Goal: Task Accomplishment & Management: Manage account settings

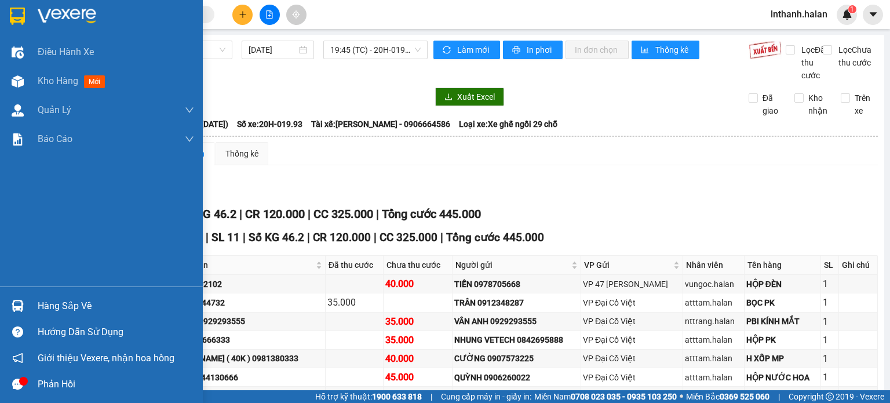
click at [1, 300] on div "Hàng sắp về" at bounding box center [101, 306] width 203 height 26
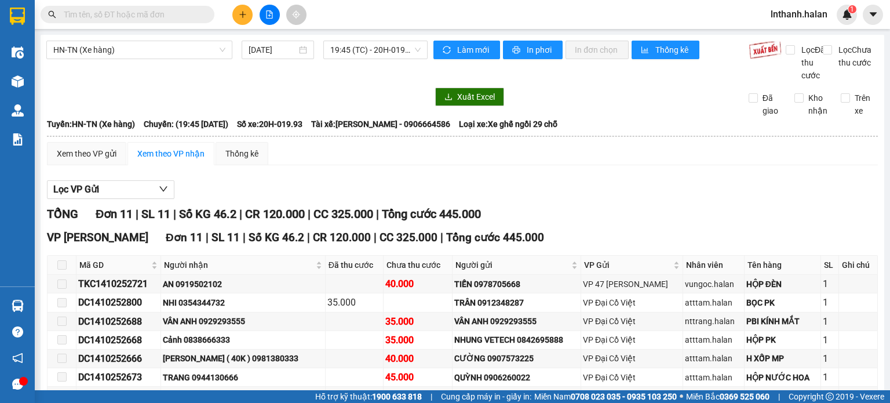
click at [603, 210] on section "Kết quả tìm kiếm ( 0 ) Bộ lọc No Data lnthanh.halan 1 Điều hành xe Kho hàng mới…" at bounding box center [445, 201] width 890 height 403
click at [151, 11] on input "text" at bounding box center [132, 14] width 137 height 13
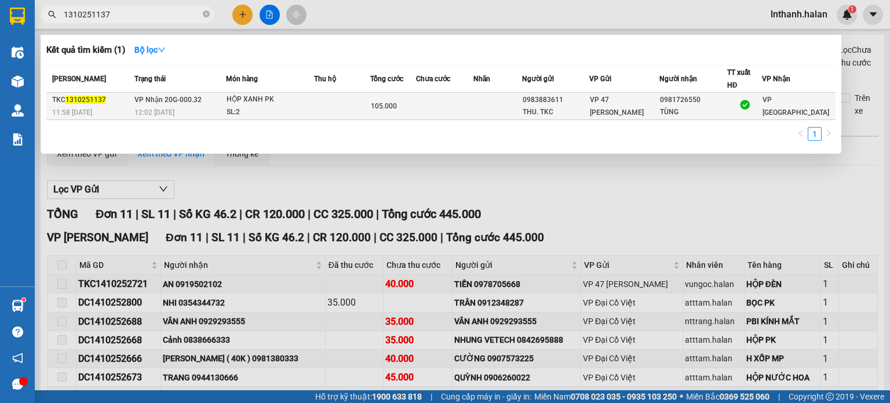
click at [589, 106] on div "THU. TKC" at bounding box center [556, 112] width 66 height 12
click at [543, 110] on div "THU. TKC" at bounding box center [556, 112] width 66 height 12
click at [501, 109] on td at bounding box center [497, 106] width 48 height 27
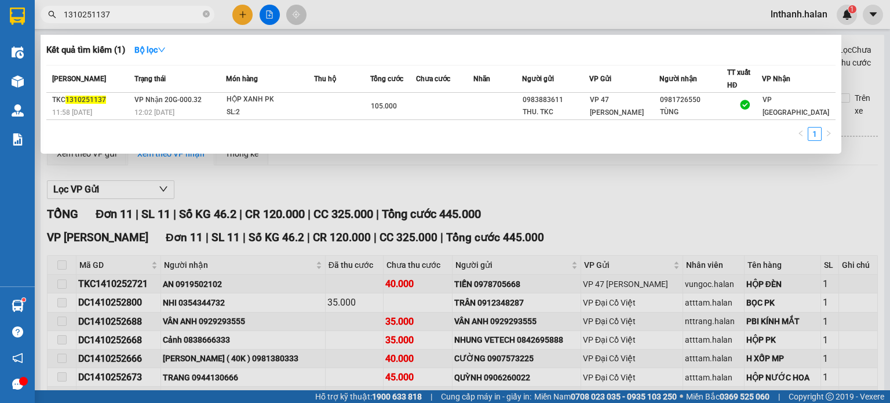
click at [158, 20] on input "1310251137" at bounding box center [132, 14] width 137 height 13
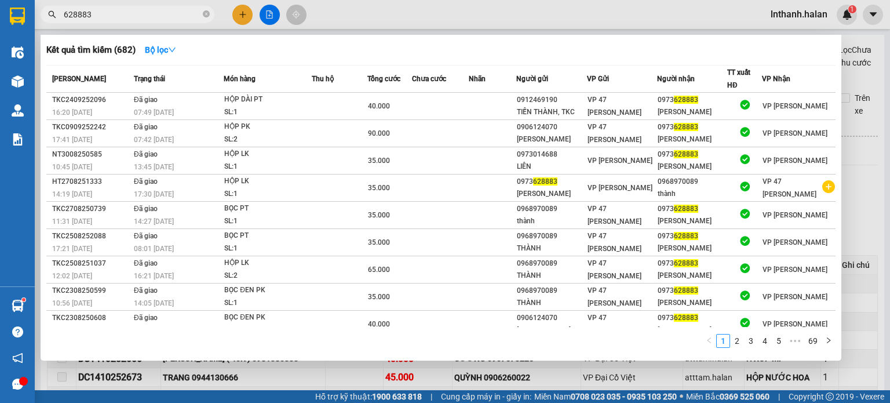
click at [158, 20] on input "628883" at bounding box center [132, 14] width 137 height 13
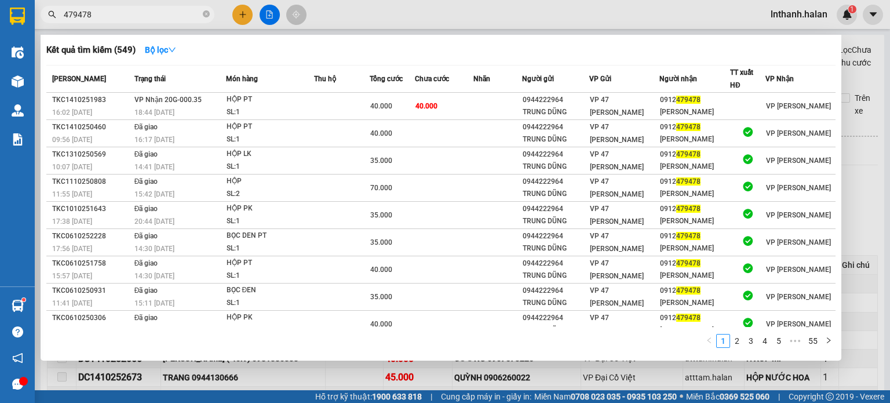
click at [158, 20] on input "479478" at bounding box center [132, 14] width 137 height 13
type input "479478"
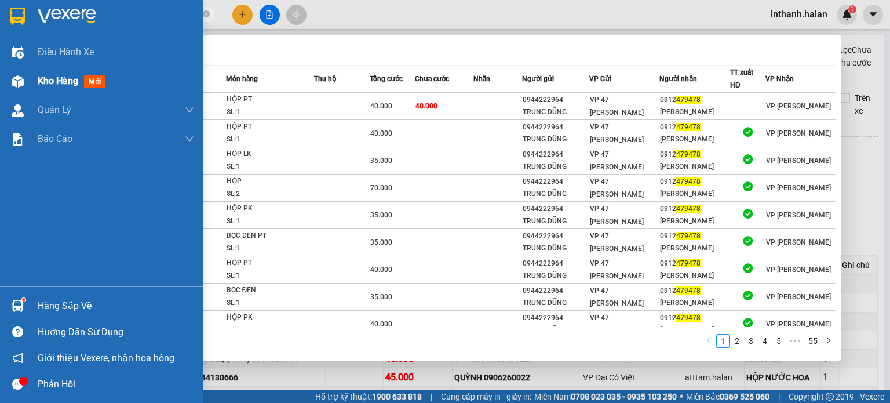
click at [30, 78] on div "Kho hàng mới" at bounding box center [101, 81] width 203 height 29
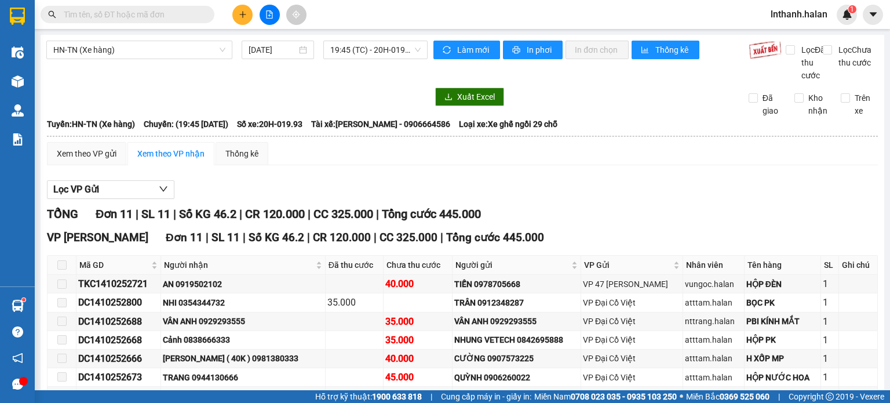
click at [127, 14] on input "text" at bounding box center [132, 14] width 137 height 13
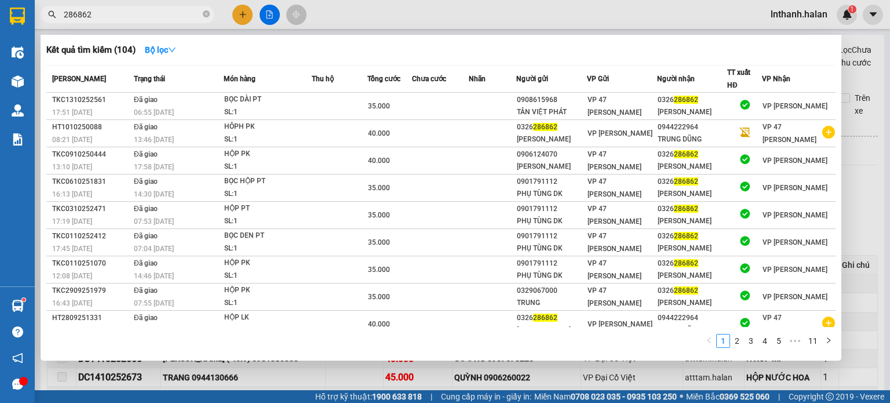
type input "286862"
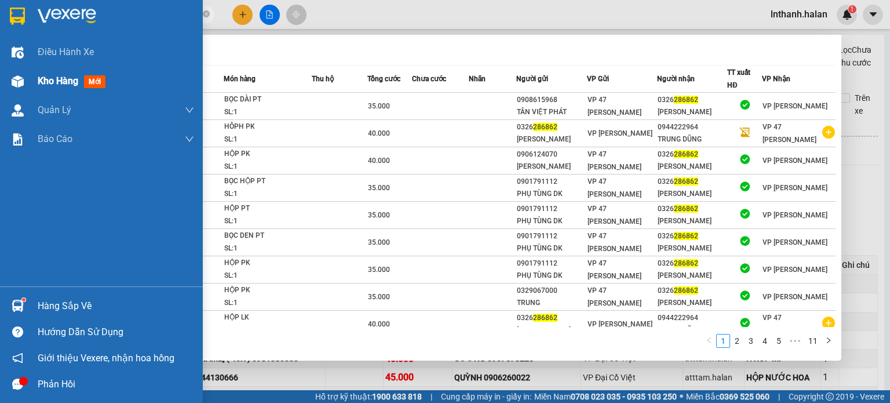
click at [24, 78] on div at bounding box center [18, 81] width 20 height 20
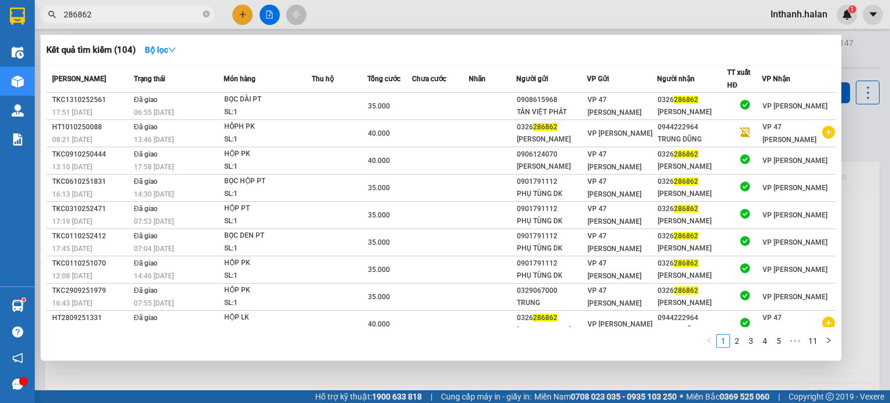
click at [475, 17] on div at bounding box center [445, 201] width 890 height 403
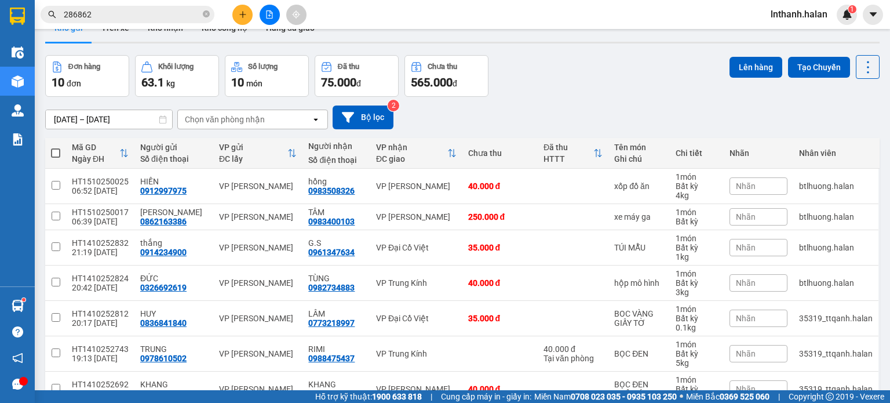
scroll to position [58, 0]
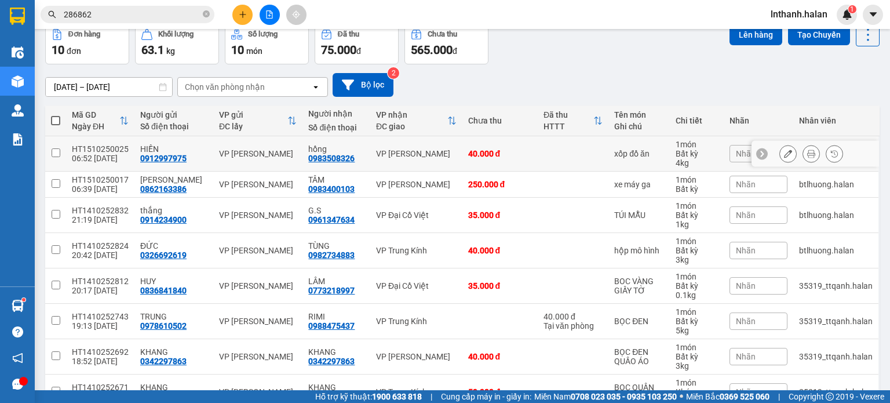
click at [417, 156] on div "VP [PERSON_NAME]" at bounding box center [416, 153] width 80 height 9
checkbox input "true"
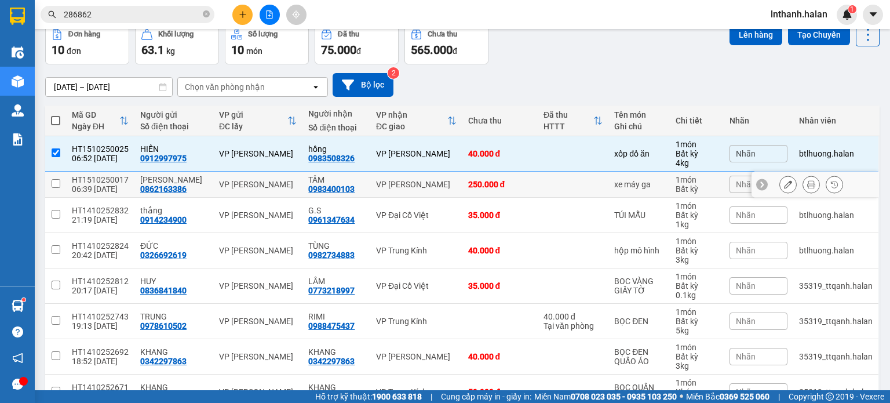
click at [406, 183] on div "VP [PERSON_NAME]" at bounding box center [416, 184] width 80 height 9
checkbox input "true"
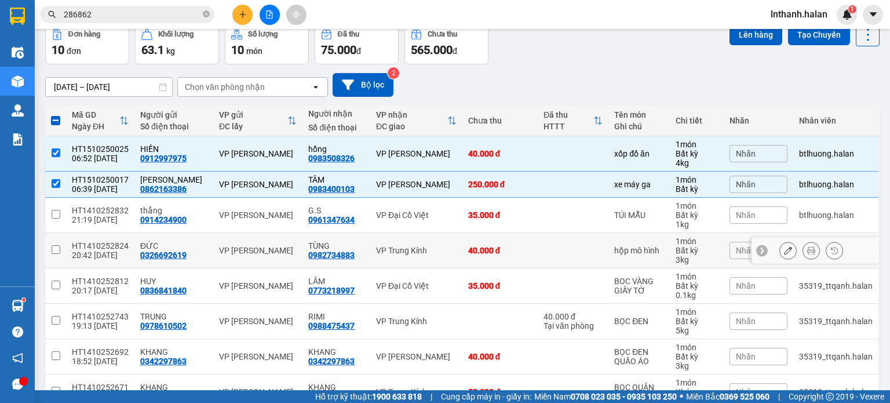
click at [404, 242] on td "VP Trung Kính" at bounding box center [416, 250] width 92 height 35
checkbox input "true"
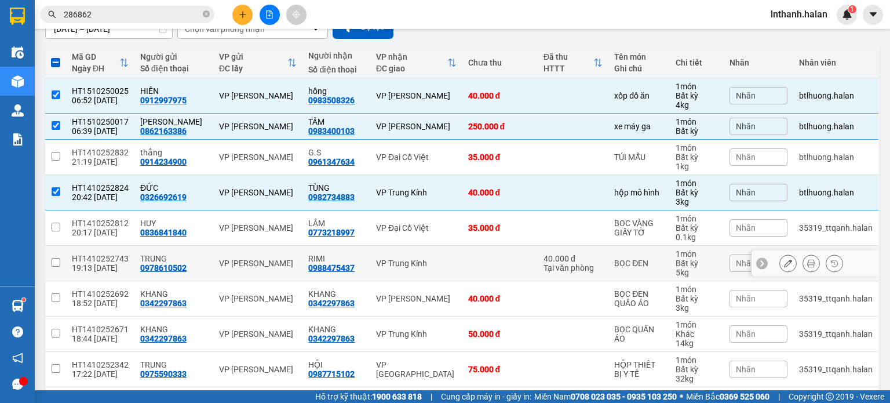
click at [428, 260] on div "VP Trung Kính" at bounding box center [416, 262] width 80 height 9
checkbox input "true"
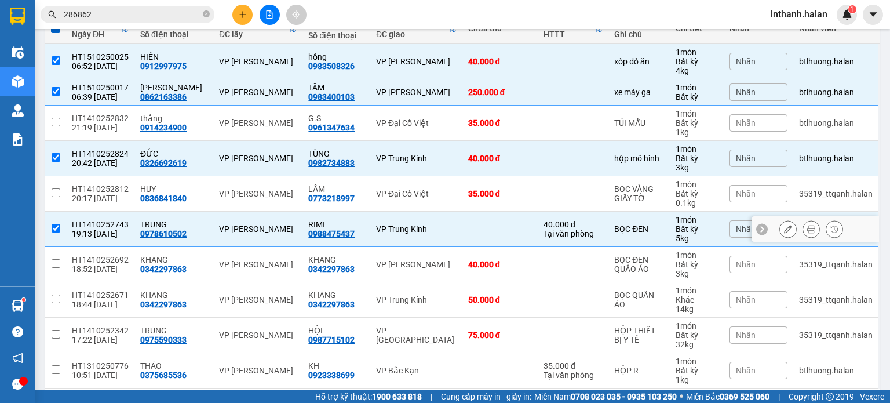
scroll to position [194, 0]
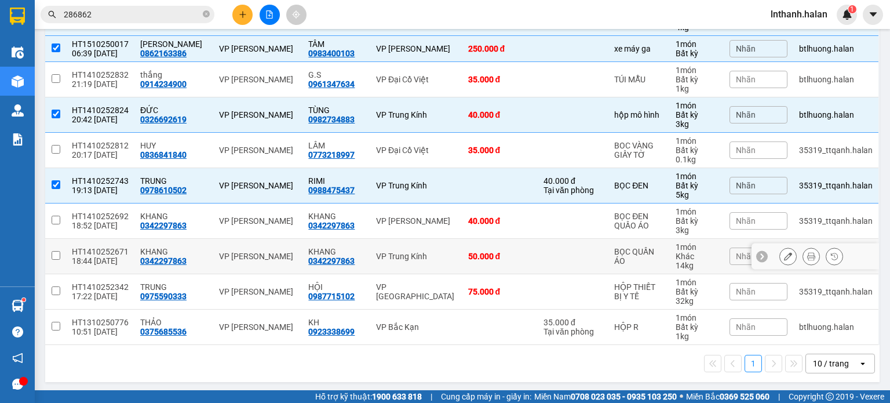
click at [436, 264] on td "VP Trung Kính" at bounding box center [416, 256] width 92 height 35
checkbox input "true"
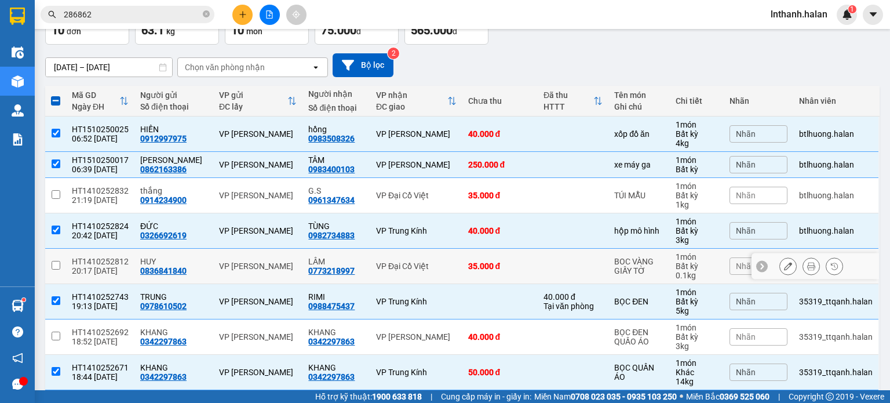
scroll to position [20, 0]
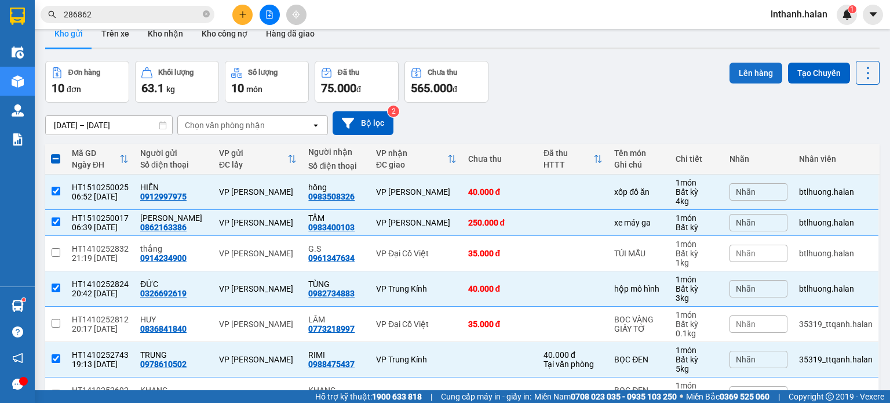
click at [736, 79] on button "Lên hàng" at bounding box center [756, 73] width 53 height 21
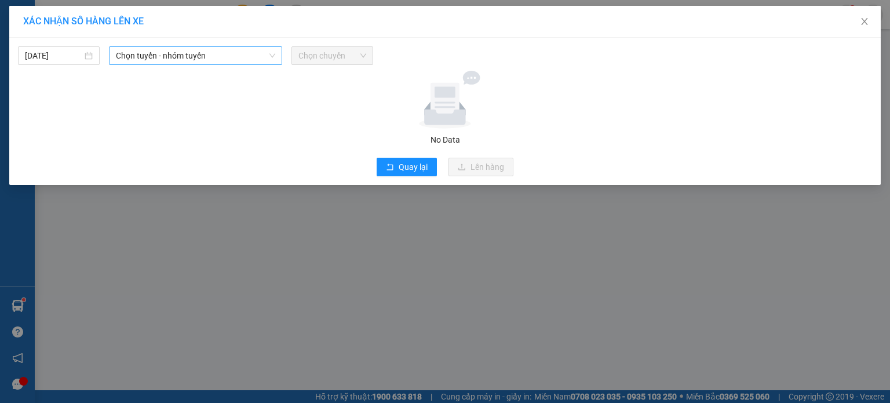
click at [168, 59] on span "Chọn tuyến - nhóm tuyến" at bounding box center [195, 55] width 159 height 17
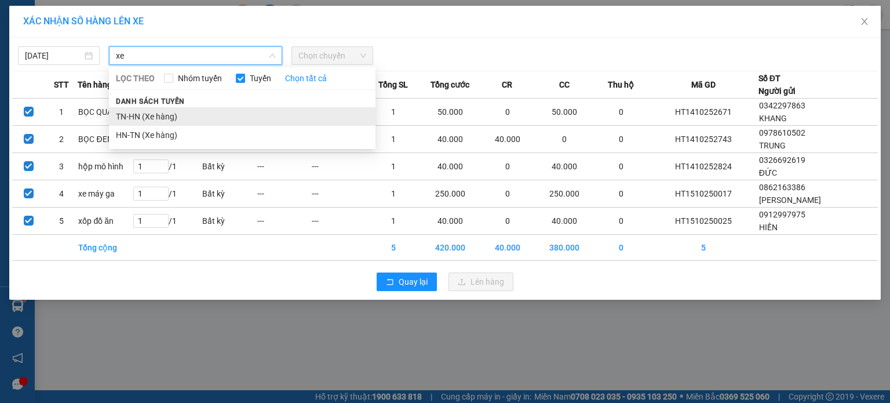
type input "xe"
click at [151, 108] on li "TN-HN (Xe hàng)" at bounding box center [242, 116] width 267 height 19
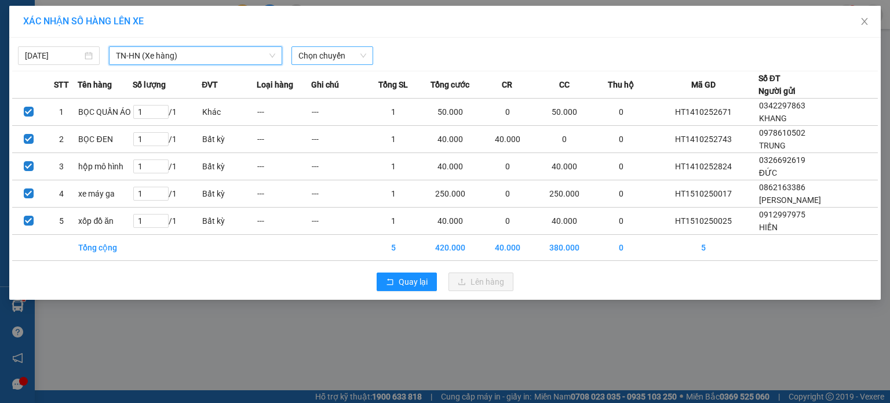
click at [318, 55] on span "Chọn chuyến" at bounding box center [332, 55] width 68 height 17
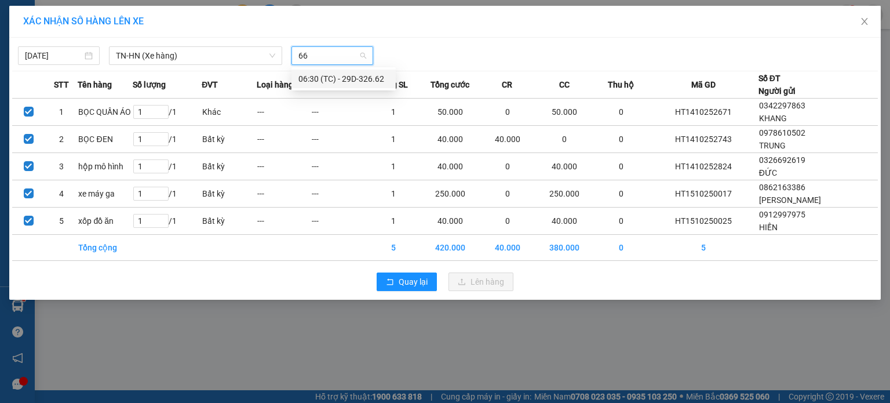
type input "662"
click at [326, 76] on div "06:30 (TC) - 29D-326.62" at bounding box center [343, 78] width 90 height 13
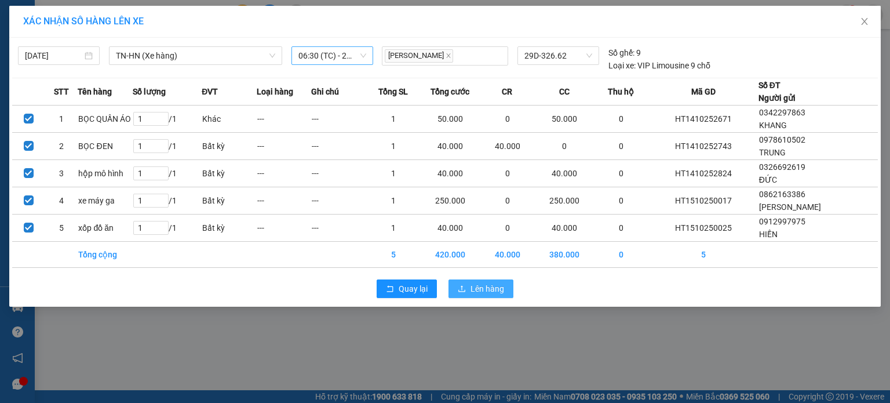
click at [487, 287] on span "Lên hàng" at bounding box center [488, 288] width 34 height 13
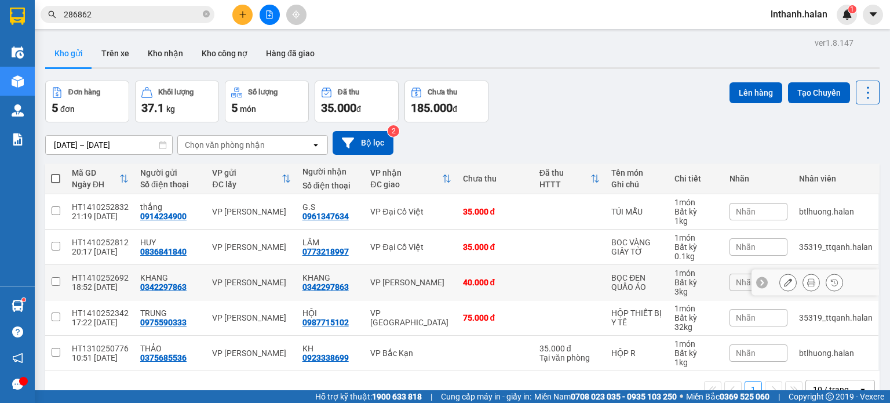
click at [427, 272] on td "VP [PERSON_NAME]" at bounding box center [410, 282] width 92 height 35
checkbox input "true"
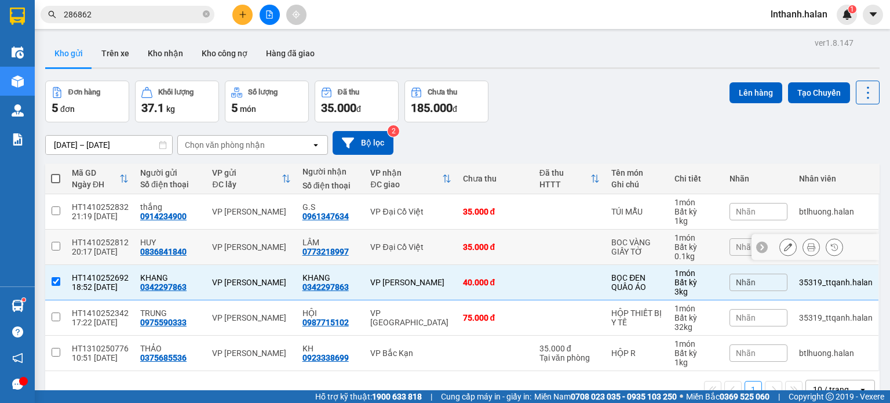
click at [426, 246] on div "VP Đại Cồ Việt" at bounding box center [410, 246] width 81 height 9
checkbox input "true"
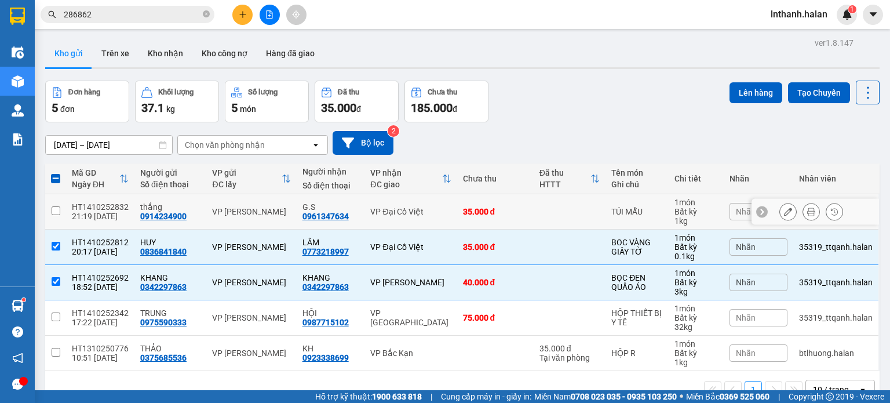
click at [427, 216] on td "VP Đại Cồ Việt" at bounding box center [410, 211] width 92 height 35
checkbox input "true"
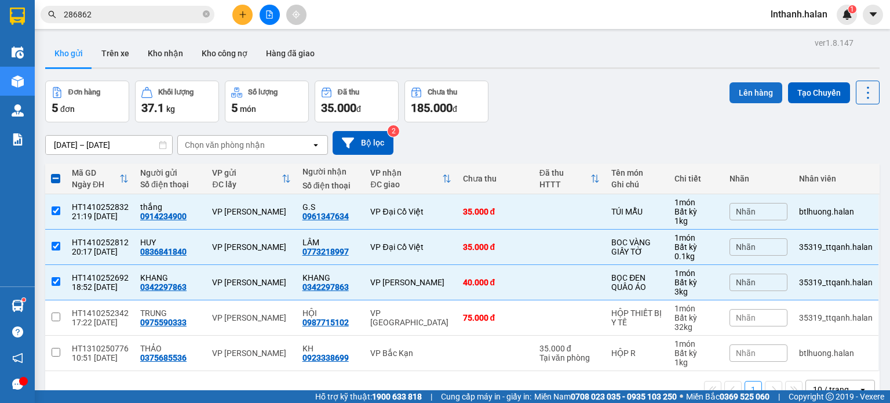
click at [755, 87] on button "Lên hàng" at bounding box center [756, 92] width 53 height 21
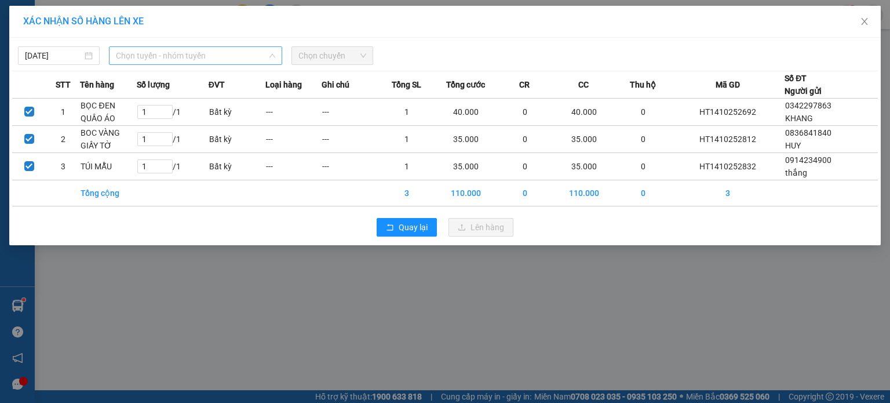
click at [173, 57] on span "Chọn tuyến - nhóm tuyến" at bounding box center [195, 55] width 159 height 17
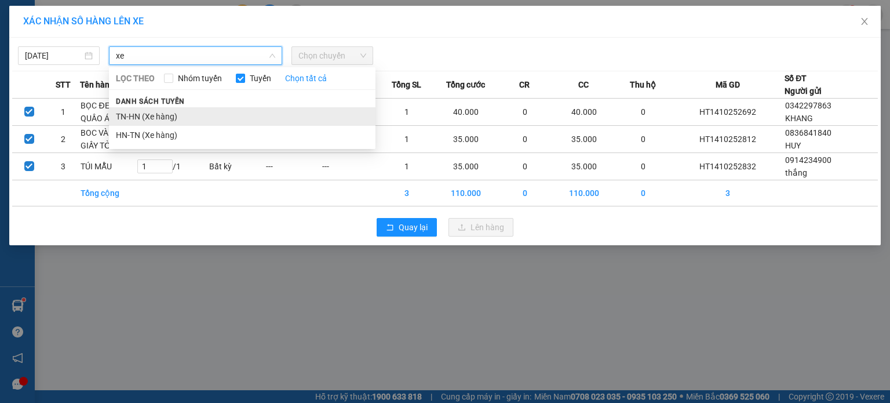
type input "xe"
click at [157, 110] on li "TN-HN (Xe hàng)" at bounding box center [242, 116] width 267 height 19
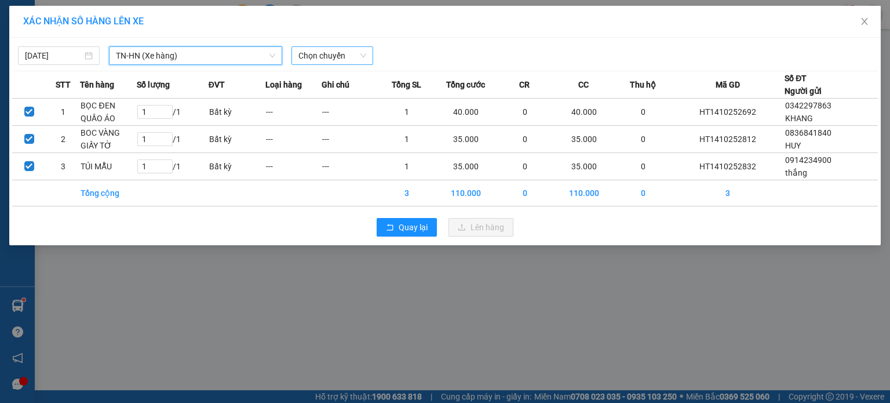
click at [323, 51] on span "Chọn chuyến" at bounding box center [332, 55] width 68 height 17
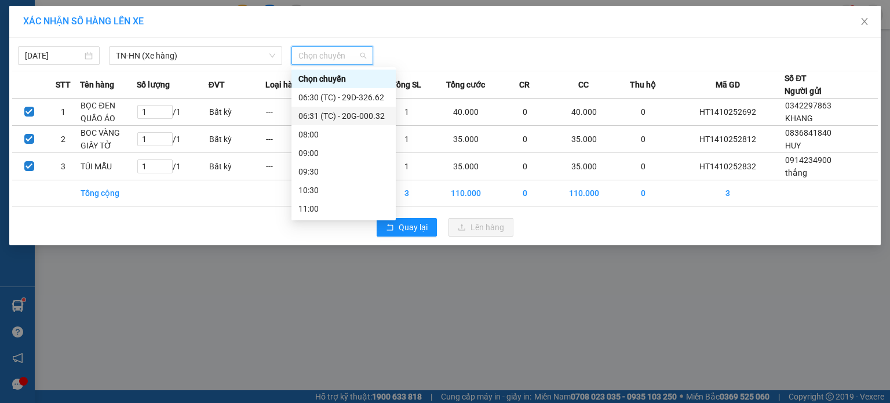
click at [348, 114] on div "06:31 (TC) - 20G-000.32" at bounding box center [343, 116] width 90 height 13
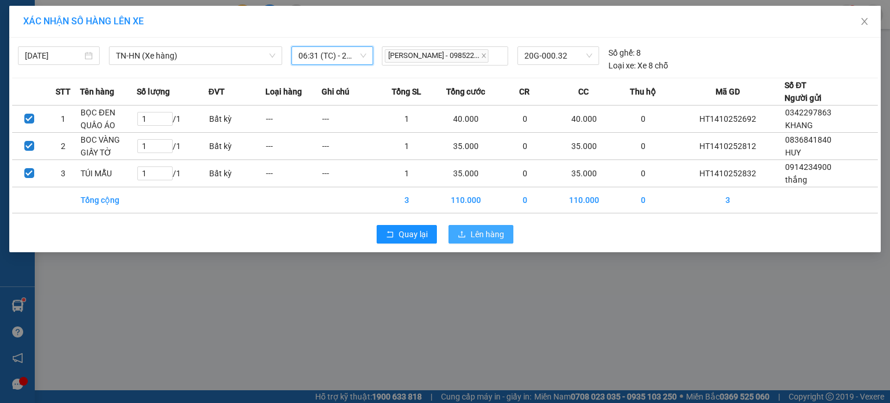
click at [484, 229] on span "Lên hàng" at bounding box center [488, 234] width 34 height 13
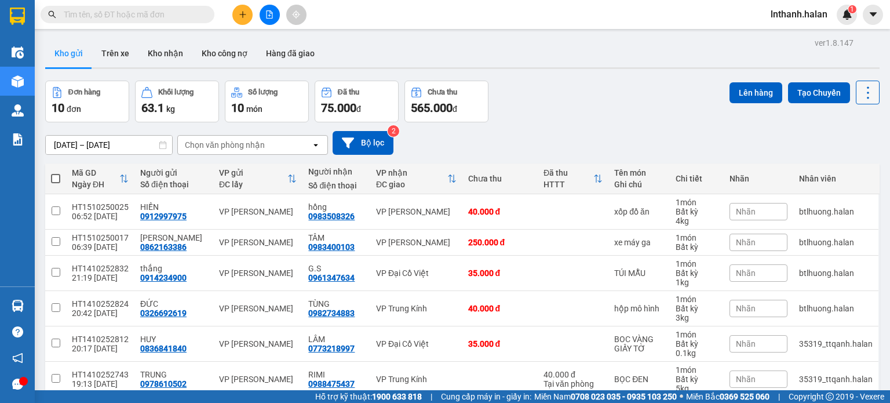
click at [860, 92] on icon at bounding box center [868, 93] width 16 height 16
click at [802, 167] on li "Làm mới" at bounding box center [837, 165] width 87 height 21
click at [860, 96] on icon at bounding box center [868, 93] width 16 height 16
click at [844, 164] on span "Làm mới" at bounding box center [843, 165] width 32 height 12
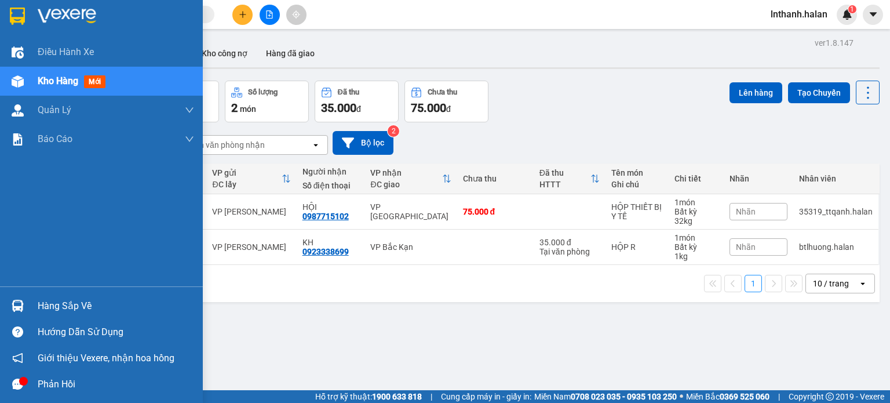
click at [27, 297] on div "Hàng sắp về" at bounding box center [101, 306] width 203 height 26
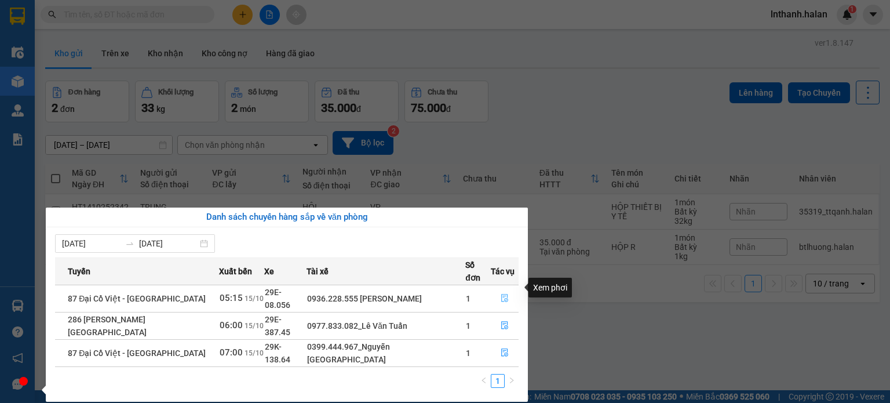
click at [504, 293] on button "button" at bounding box center [504, 298] width 27 height 19
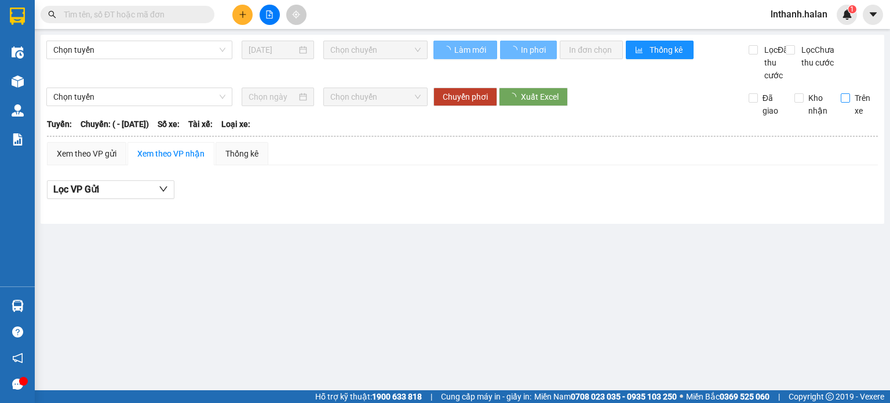
click at [845, 103] on input "Trên xe" at bounding box center [845, 97] width 9 height 9
checkbox input "true"
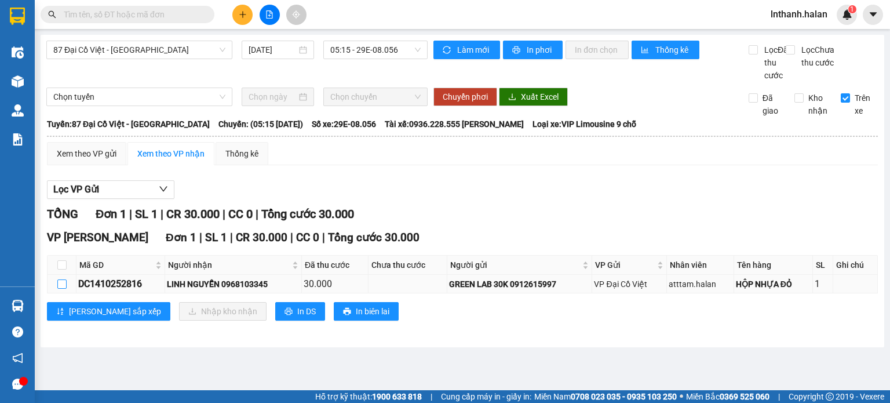
click at [64, 289] on input "checkbox" at bounding box center [61, 283] width 9 height 9
checkbox input "true"
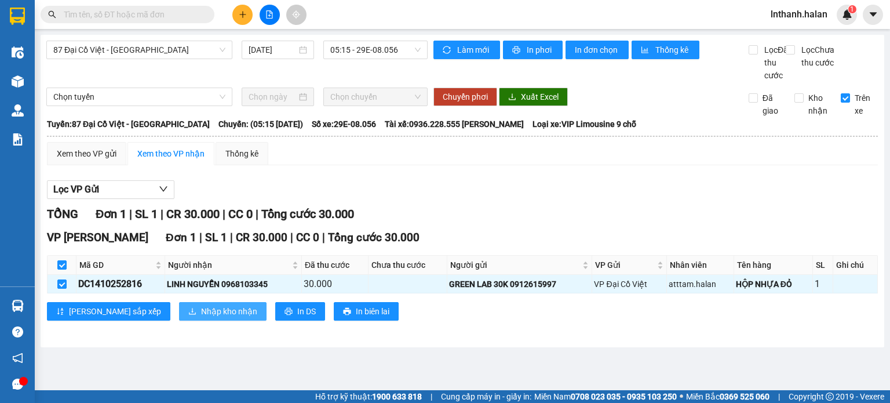
click at [201, 318] on span "Nhập kho nhận" at bounding box center [229, 311] width 56 height 13
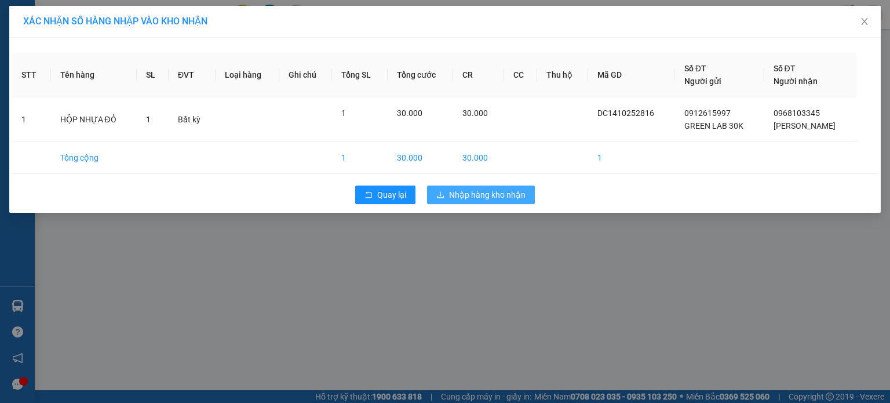
click at [477, 199] on span "Nhập hàng kho nhận" at bounding box center [487, 194] width 76 height 13
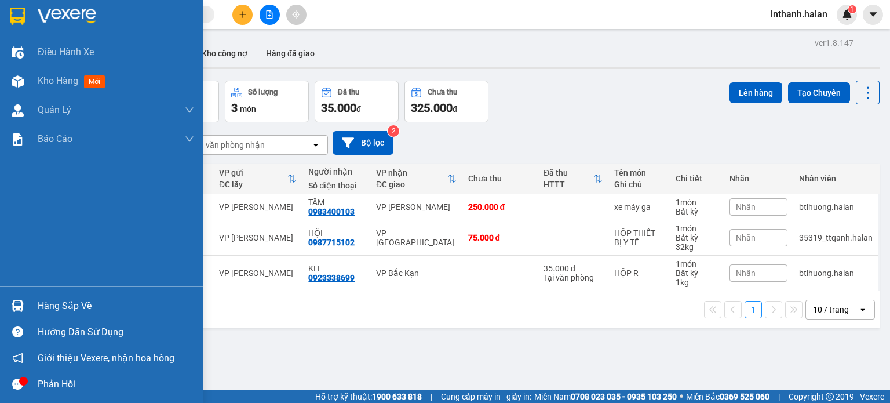
click at [17, 304] on img at bounding box center [18, 306] width 12 height 12
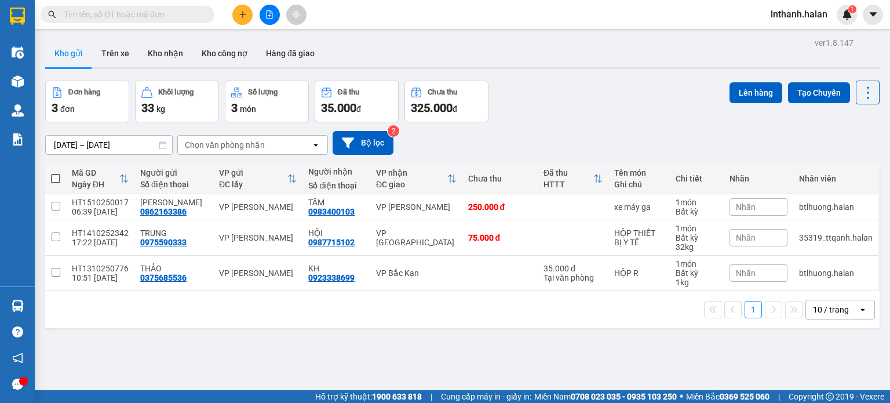
click at [580, 122] on section "Kết quả tìm kiếm ( 0 ) Bộ lọc No Data lnthanh.halan 1 Điều hành xe Kho hàng mới…" at bounding box center [445, 201] width 890 height 403
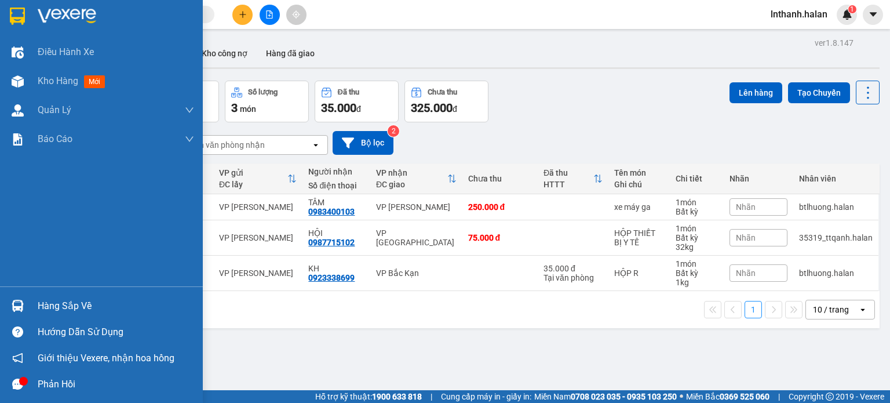
click at [9, 298] on div at bounding box center [18, 306] width 20 height 20
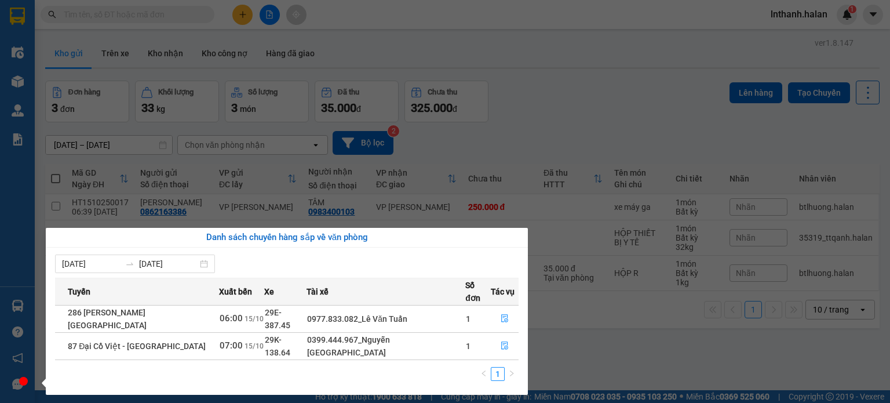
click at [578, 114] on section "Kết quả tìm kiếm ( 0 ) Bộ lọc No Data lnthanh.halan 1 Điều hành xe Kho hàng mới…" at bounding box center [445, 201] width 890 height 403
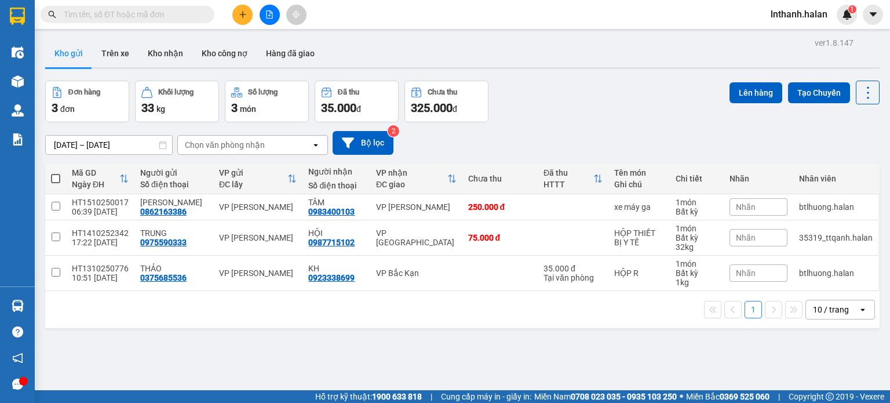
click at [127, 8] on span at bounding box center [128, 14] width 174 height 17
click at [170, 18] on input "text" at bounding box center [132, 14] width 137 height 13
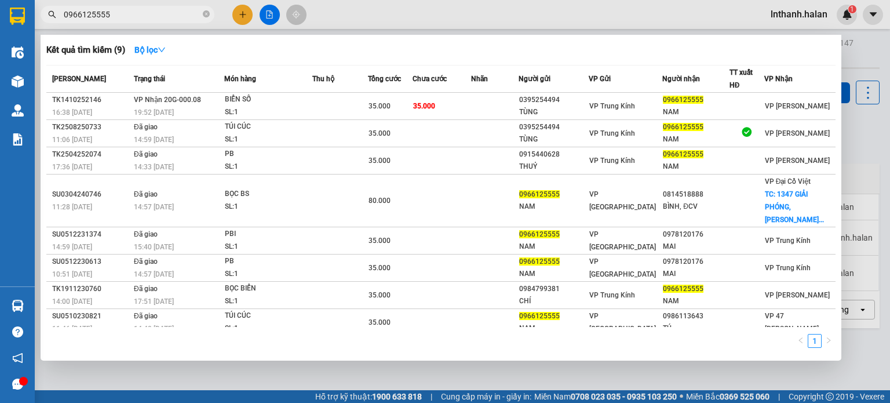
click at [154, 12] on input "0966125555" at bounding box center [132, 14] width 137 height 13
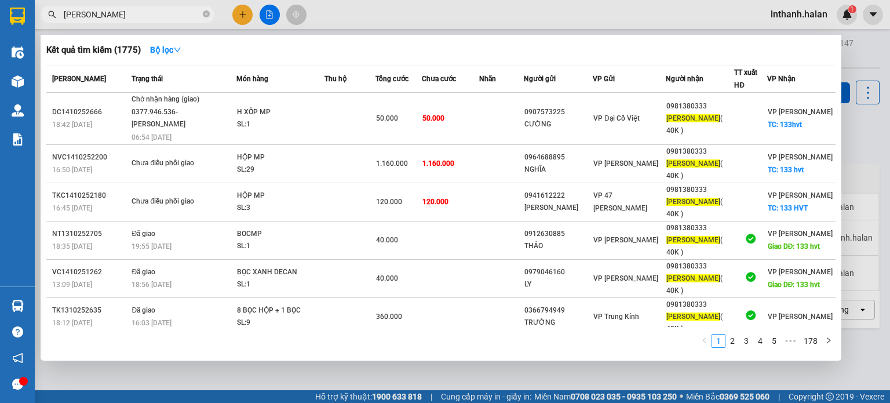
type input "[PERSON_NAME]"
click at [420, 25] on div at bounding box center [445, 201] width 890 height 403
click at [204, 13] on icon "close-circle" at bounding box center [206, 13] width 7 height 7
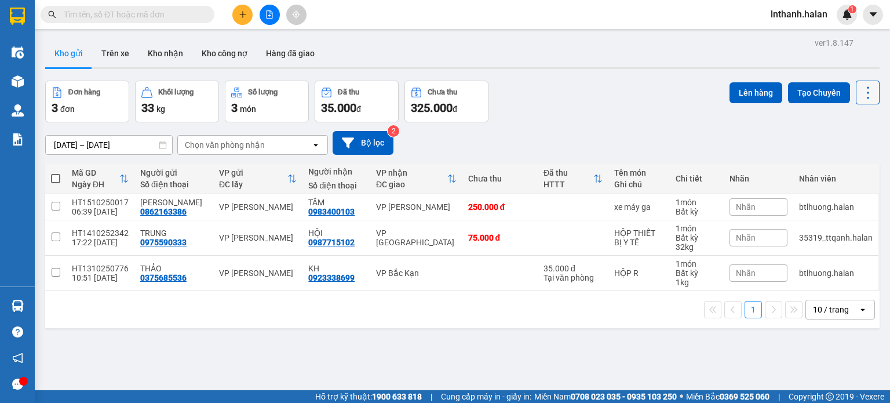
click at [860, 88] on icon at bounding box center [868, 93] width 16 height 16
click at [828, 165] on span "Làm mới" at bounding box center [843, 165] width 32 height 12
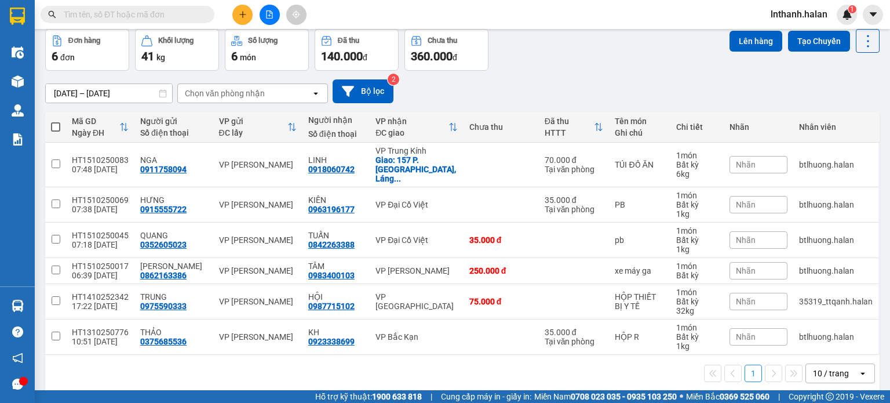
scroll to position [53, 0]
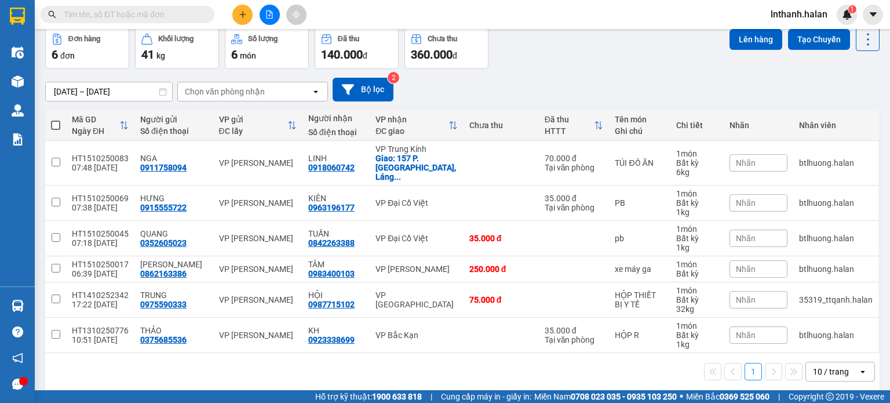
click at [623, 90] on div "[DATE] – [DATE] Press the down arrow key to interact with the calendar and sele…" at bounding box center [462, 90] width 834 height 24
click at [860, 46] on icon at bounding box center [868, 39] width 16 height 16
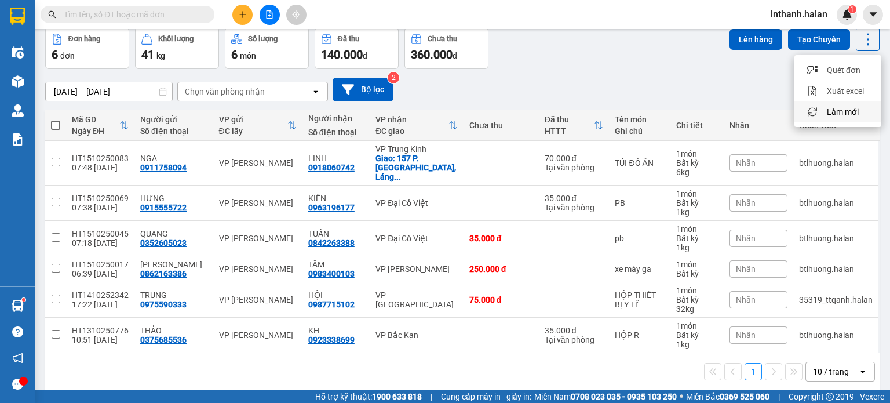
click at [841, 118] on li "Làm mới" at bounding box center [837, 111] width 87 height 21
click at [866, 39] on icon at bounding box center [868, 39] width 16 height 16
click at [826, 113] on div "Làm mới" at bounding box center [838, 112] width 68 height 12
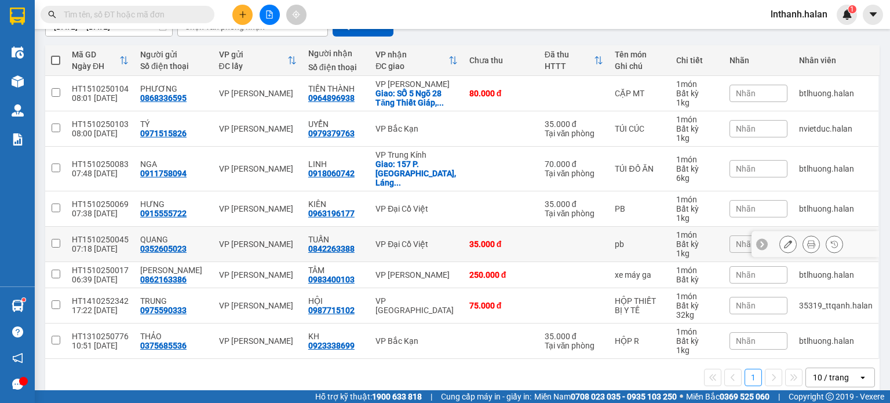
scroll to position [123, 0]
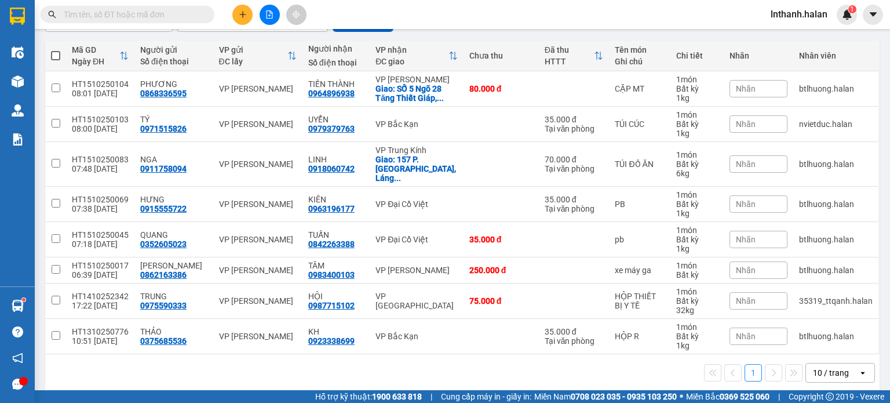
click at [814, 367] on div "10 / trang" at bounding box center [831, 373] width 36 height 12
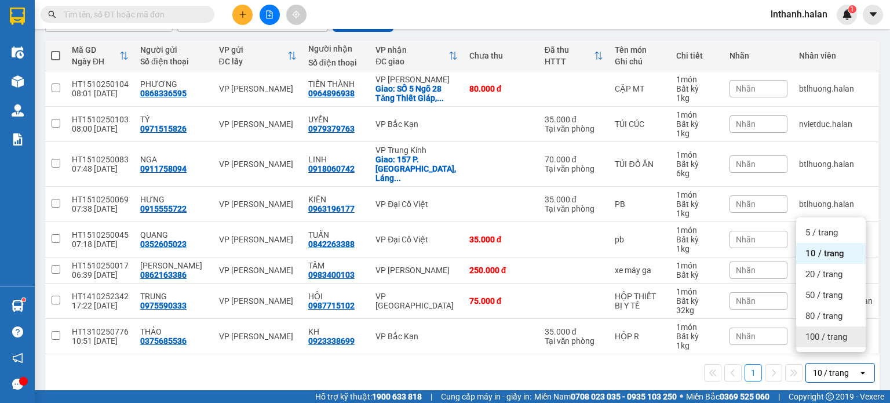
click at [812, 341] on span "100 / trang" at bounding box center [826, 337] width 42 height 12
